Goal: Transaction & Acquisition: Purchase product/service

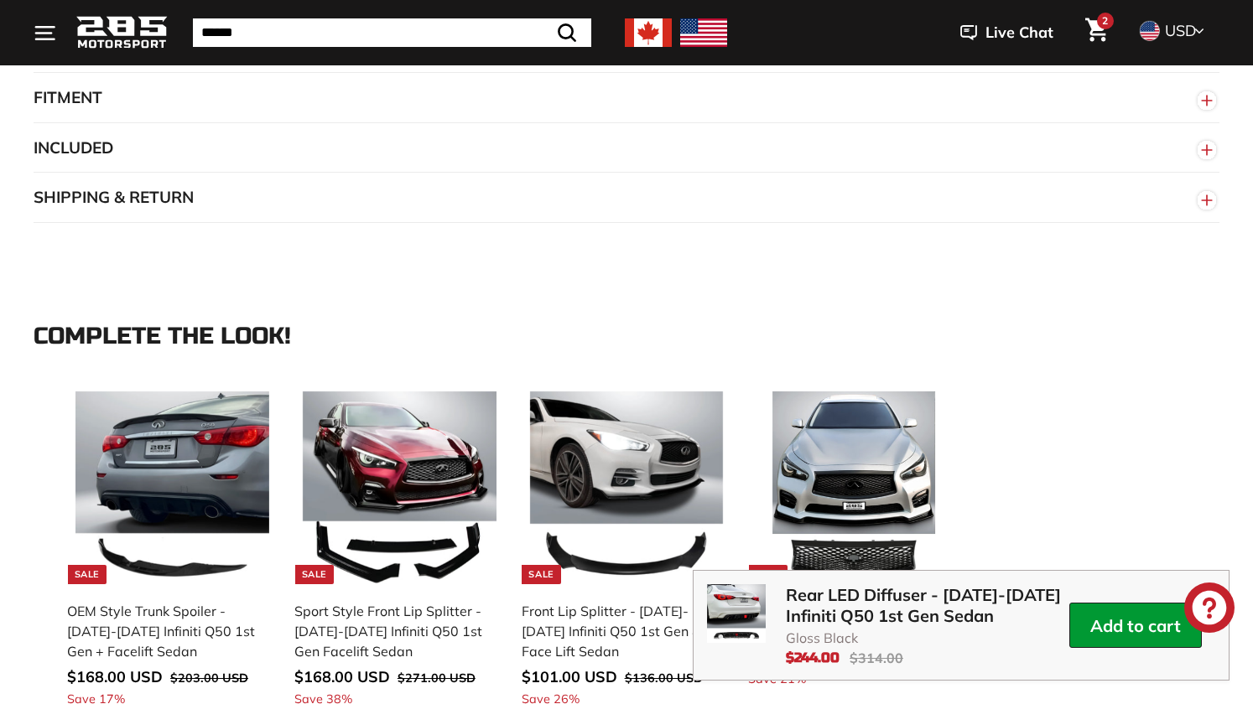
scroll to position [2113, 0]
